Goal: Task Accomplishment & Management: Manage account settings

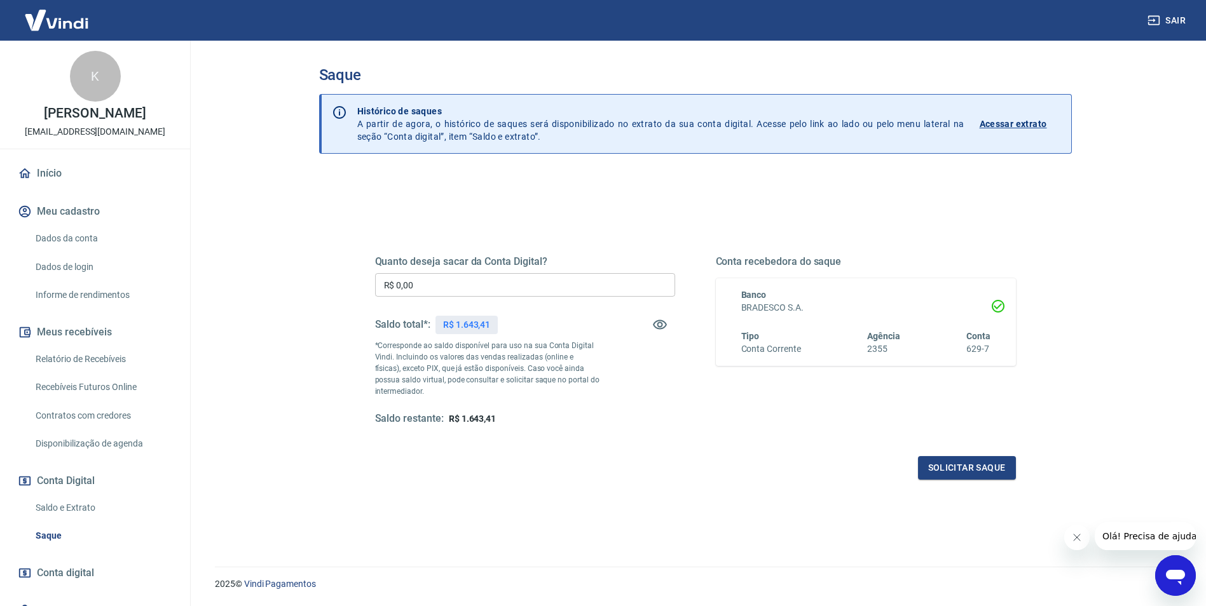
click at [31, 176] on icon at bounding box center [25, 174] width 14 height 14
